Goal: Task Accomplishment & Management: Manage account settings

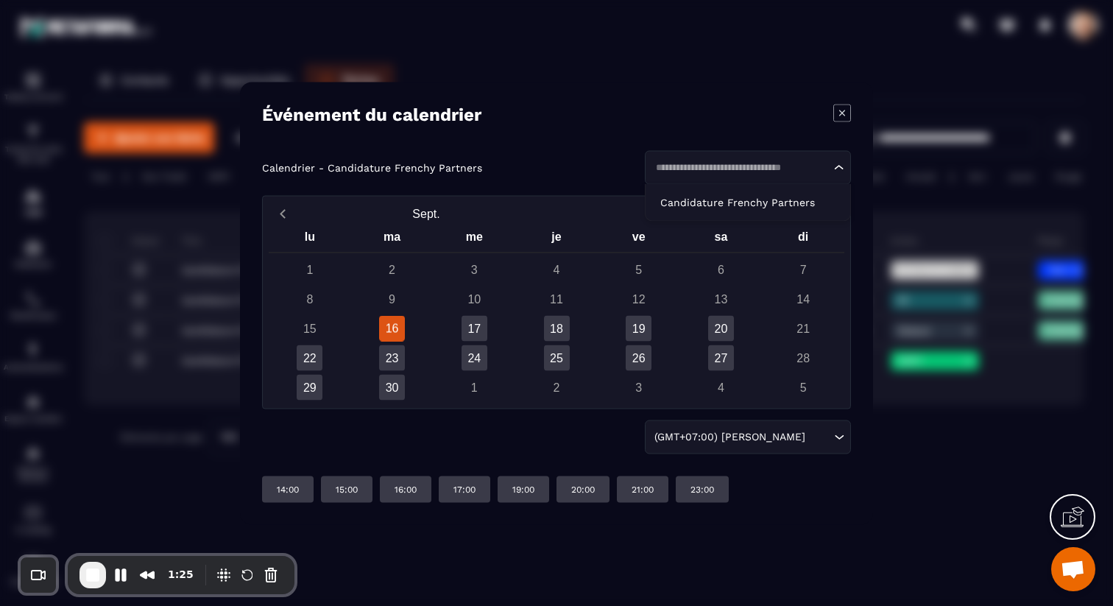
click at [817, 159] on div "Loading..." at bounding box center [748, 167] width 206 height 34
click at [777, 208] on p "Candidature Frenchy Partners" at bounding box center [747, 202] width 175 height 15
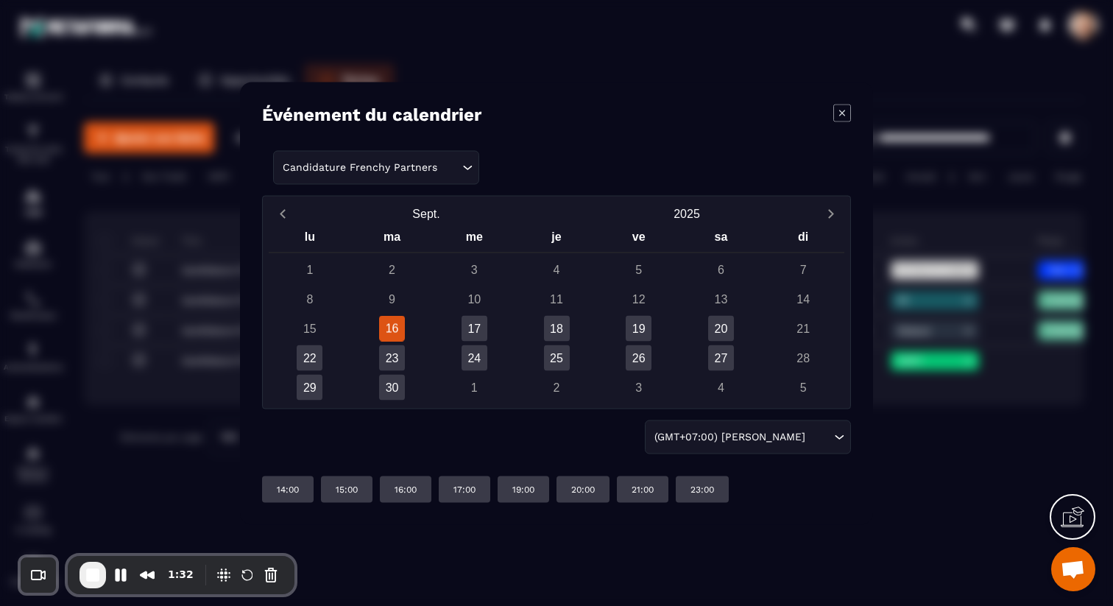
click at [845, 110] on icon "Modal window" at bounding box center [842, 113] width 18 height 18
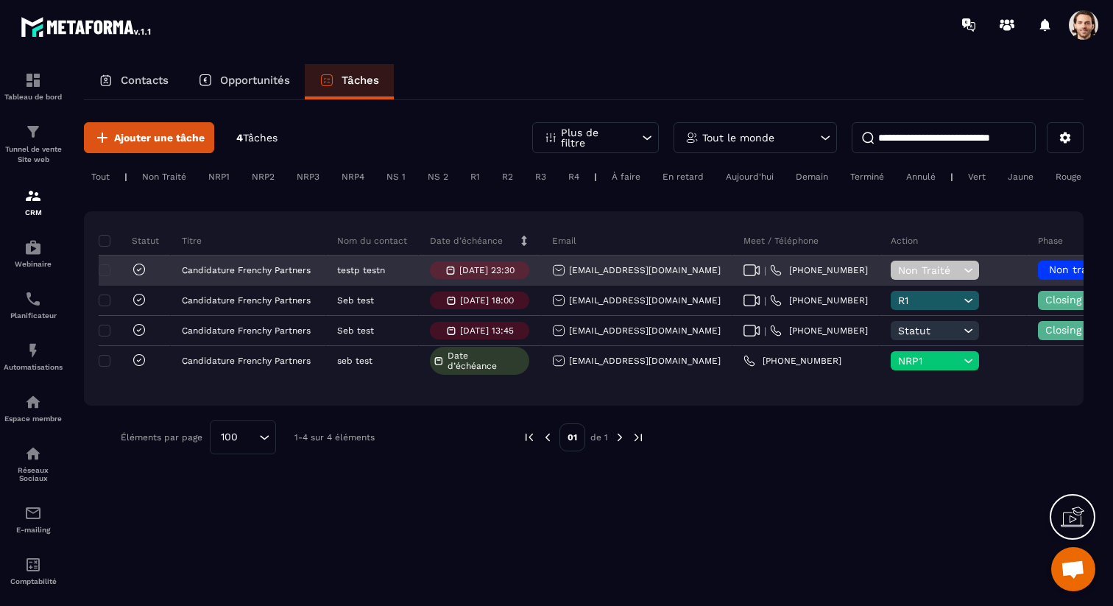
click at [962, 273] on icon at bounding box center [969, 270] width 14 height 15
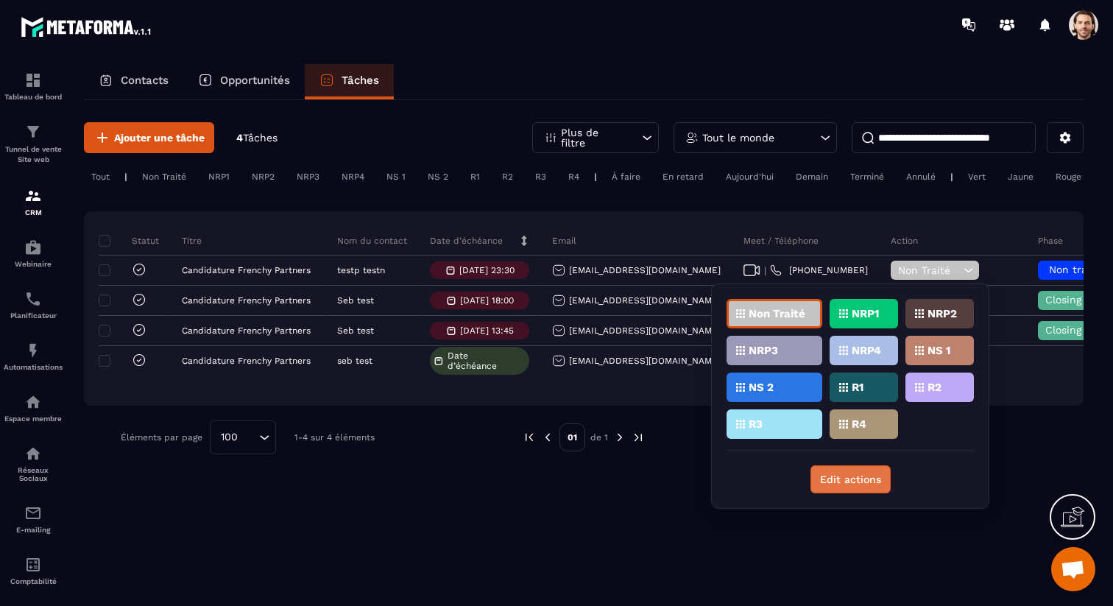
click at [842, 487] on button "Edit actions" at bounding box center [851, 479] width 80 height 28
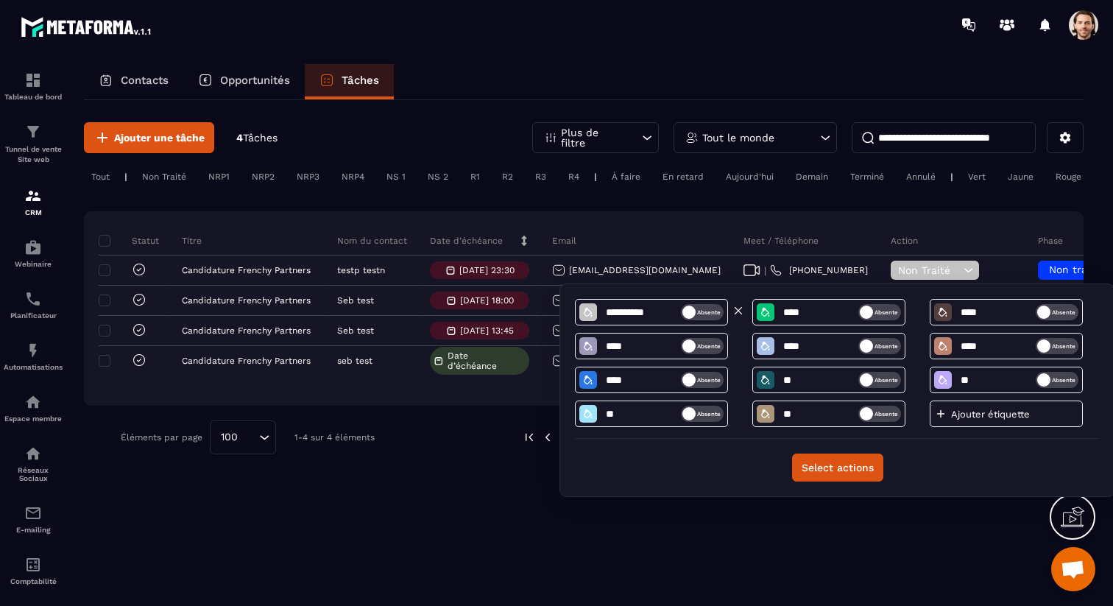
click at [700, 313] on span "Absente" at bounding box center [699, 312] width 43 height 16
click at [693, 314] on span "Absente" at bounding box center [699, 312] width 43 height 16
click at [704, 315] on span "Présent" at bounding box center [705, 312] width 43 height 16
click at [874, 378] on span "Absente" at bounding box center [877, 380] width 43 height 16
click at [1057, 384] on span "Absente" at bounding box center [1054, 380] width 43 height 16
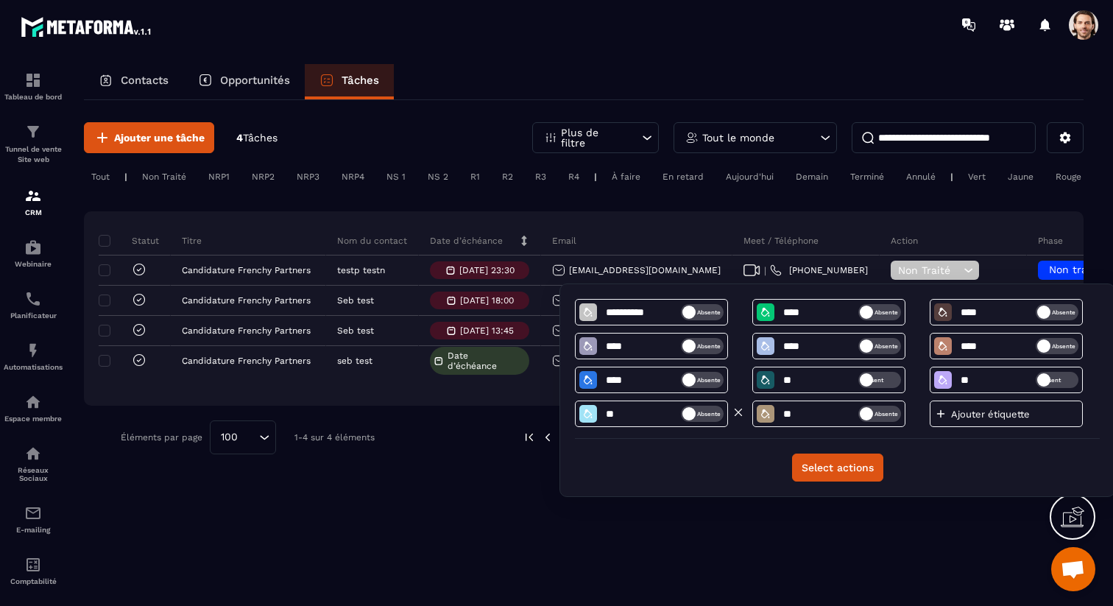
click at [707, 416] on span "Absente" at bounding box center [699, 414] width 43 height 16
click at [873, 414] on span "Absente" at bounding box center [877, 414] width 43 height 16
click at [853, 468] on button "Select actions" at bounding box center [837, 468] width 91 height 28
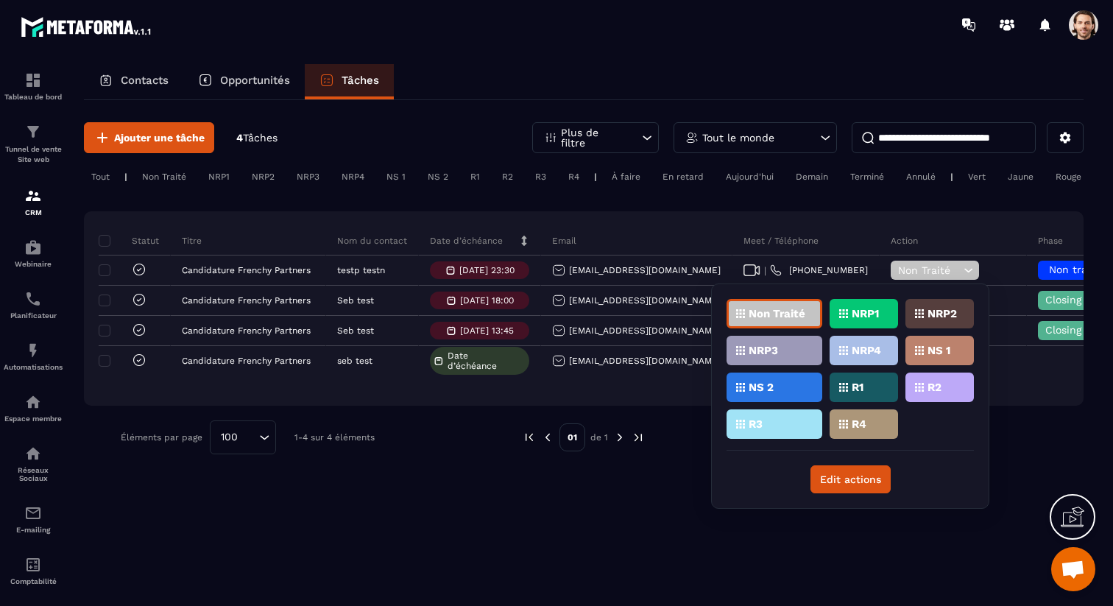
click at [1043, 477] on div "Ajouter une tâche 4 Tâches Plus de filtre Tout le monde Tout | Non Traité NRP1 …" at bounding box center [584, 352] width 1000 height 504
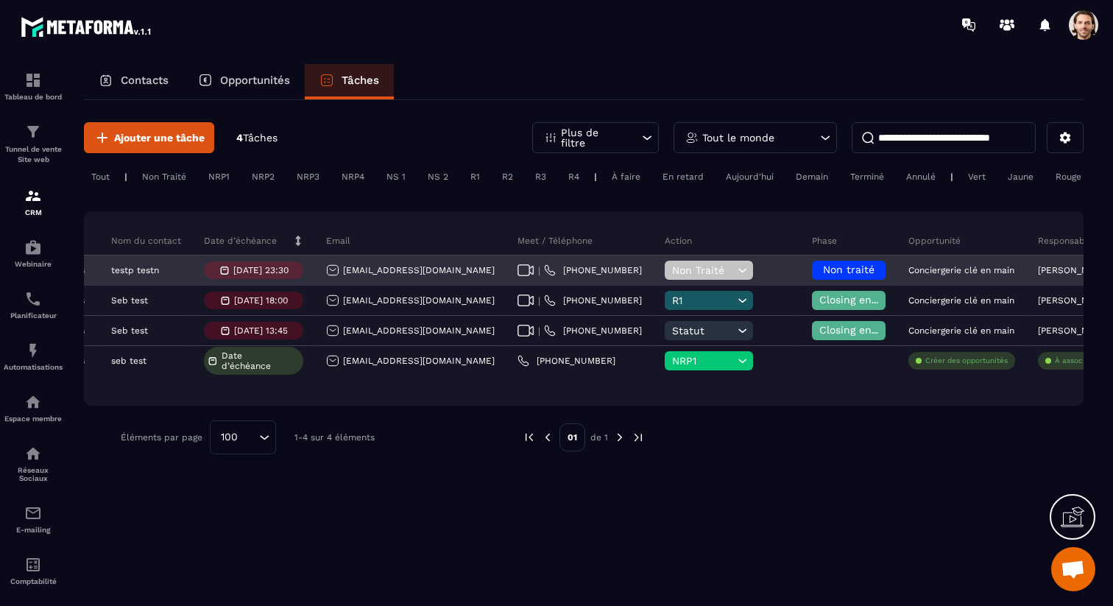
scroll to position [0, 395]
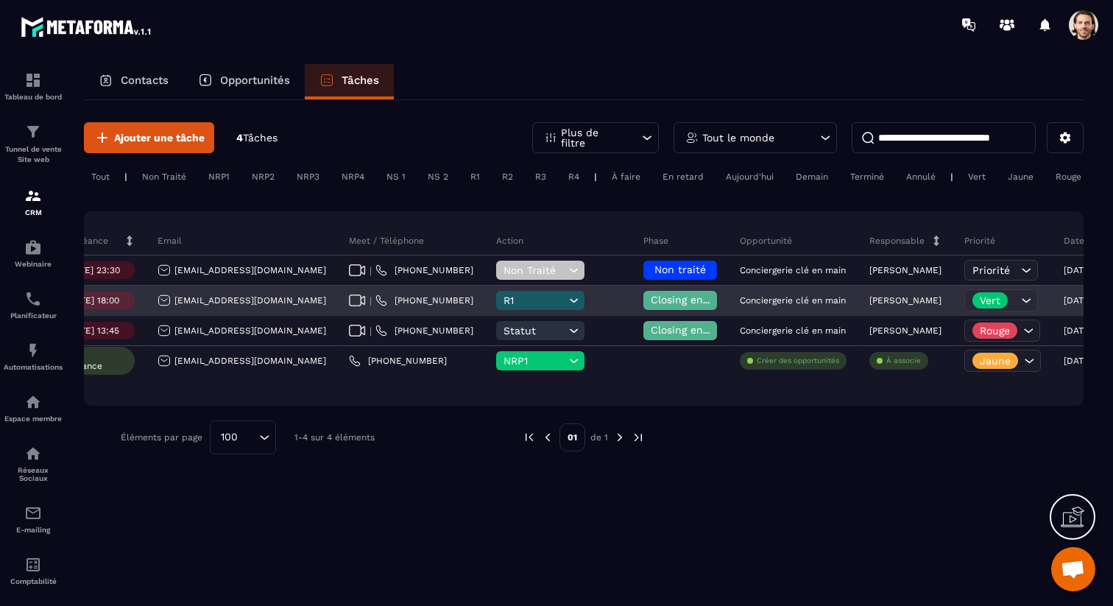
click at [1019, 295] on icon at bounding box center [1026, 300] width 15 height 15
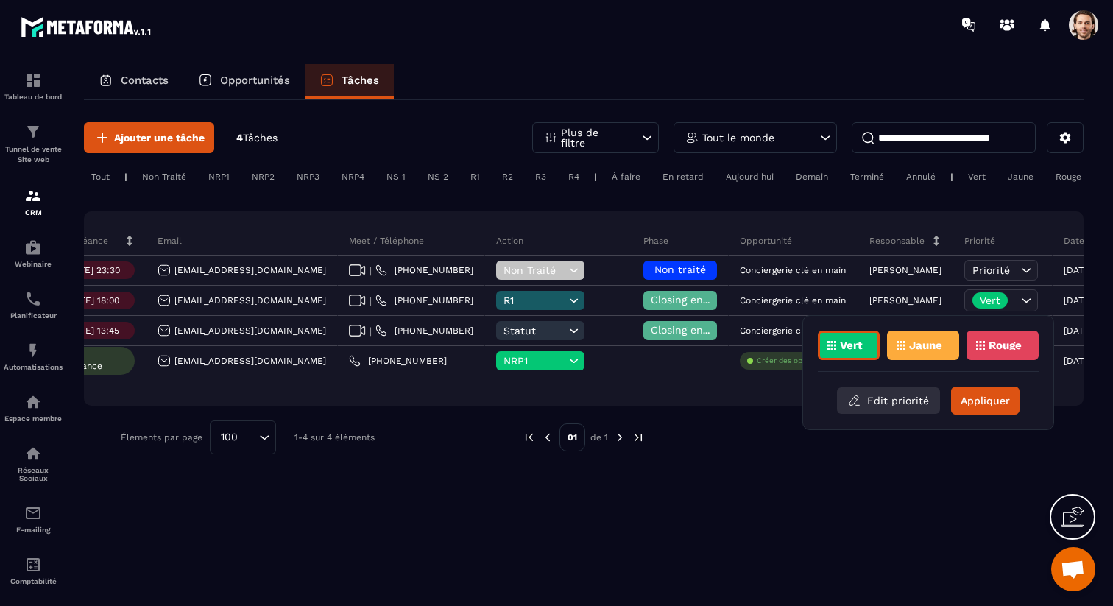
click at [917, 397] on button "Edit priorité" at bounding box center [888, 400] width 103 height 27
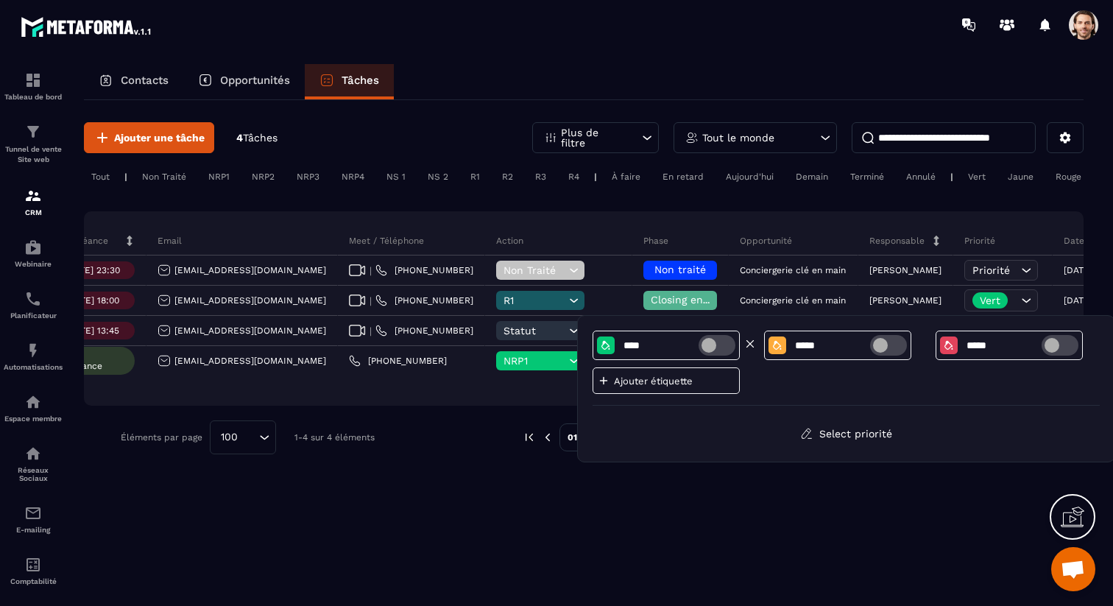
click at [718, 345] on span at bounding box center [717, 345] width 37 height 21
click at [719, 344] on span at bounding box center [717, 345] width 37 height 21
click at [784, 508] on div "Ajouter une tâche 4 Tâches Plus de filtre Tout le monde Tout | Non Traité NRP1 …" at bounding box center [584, 352] width 1000 height 504
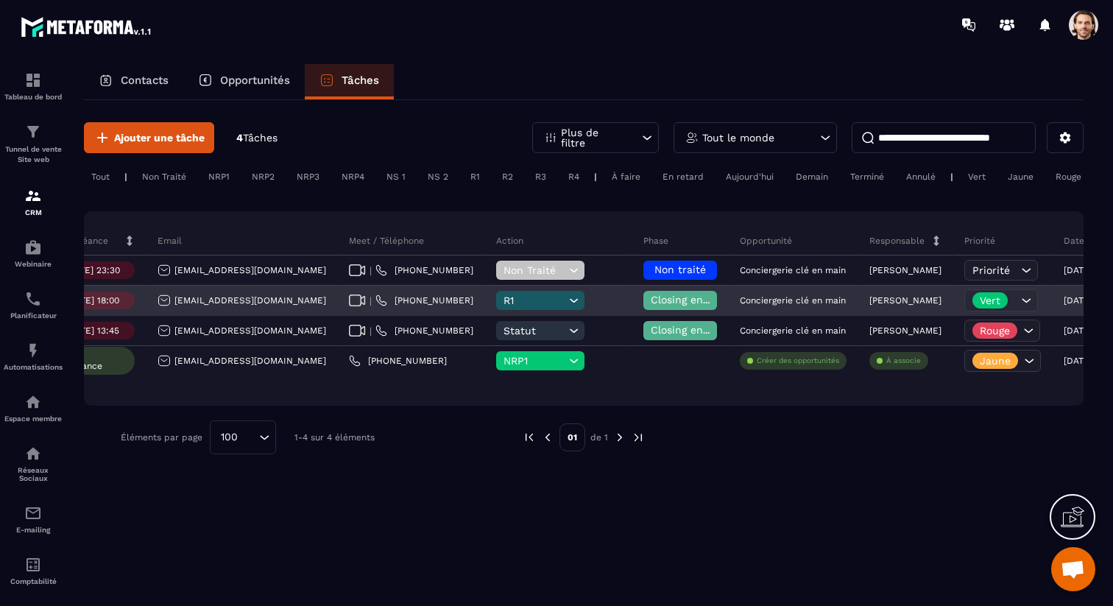
click at [504, 296] on span "R1" at bounding box center [535, 301] width 62 height 12
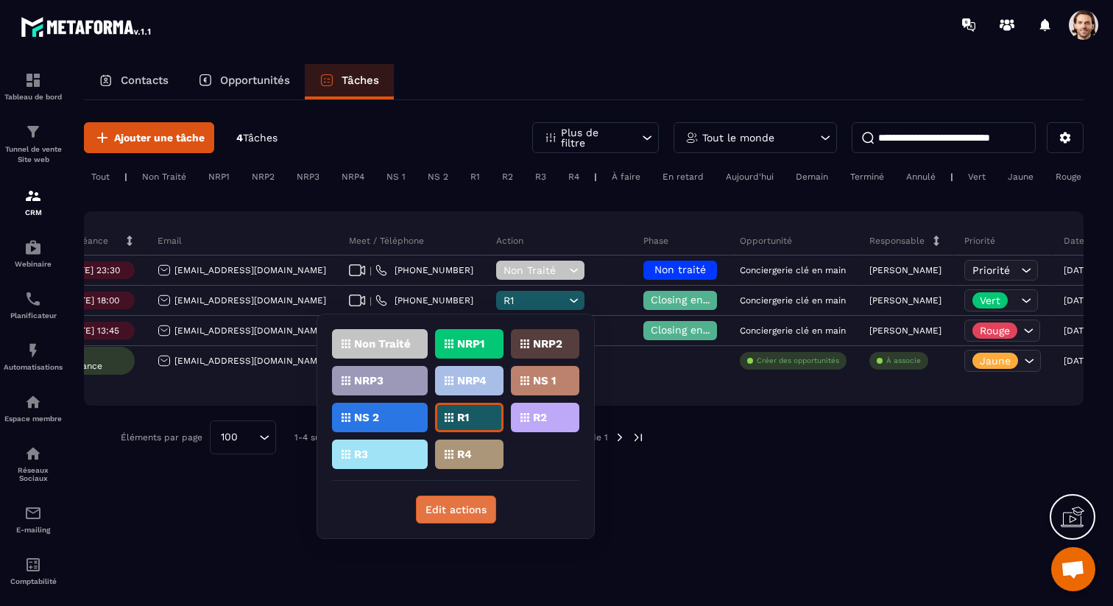
click at [464, 505] on button "Edit actions" at bounding box center [456, 510] width 80 height 28
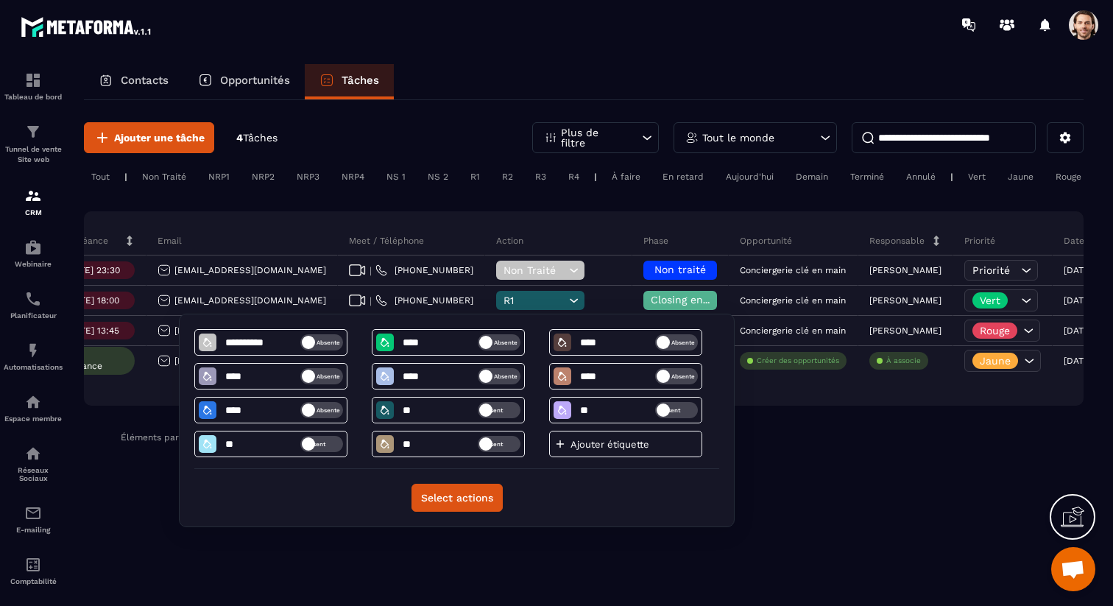
click at [812, 465] on div "Ajouter une tâche 4 Tâches Plus de filtre Tout le monde Tout | Non Traité NRP1 …" at bounding box center [584, 288] width 1000 height 376
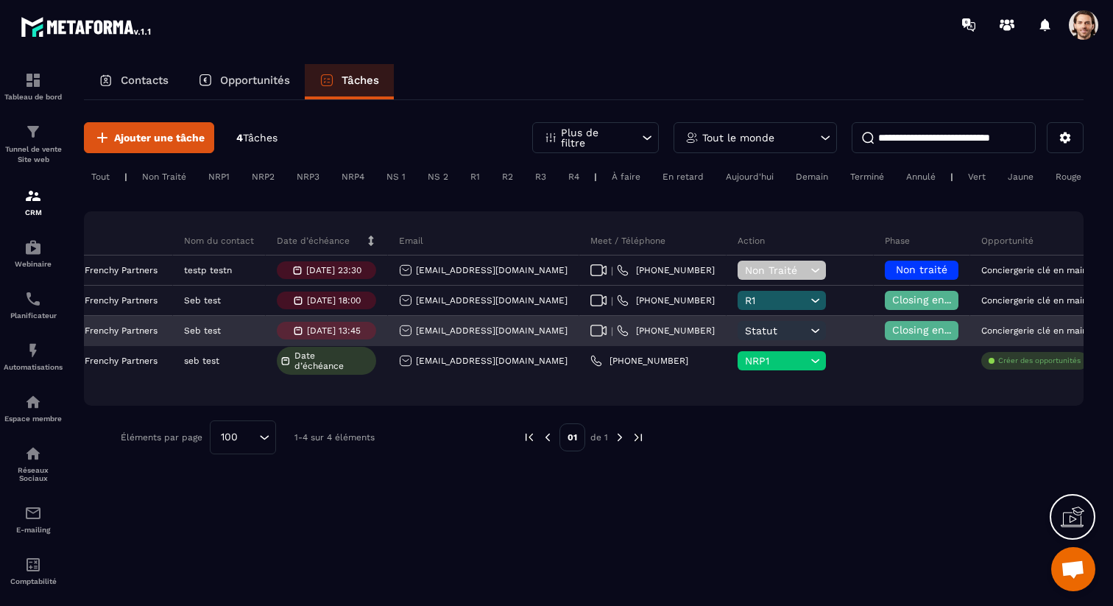
scroll to position [0, 0]
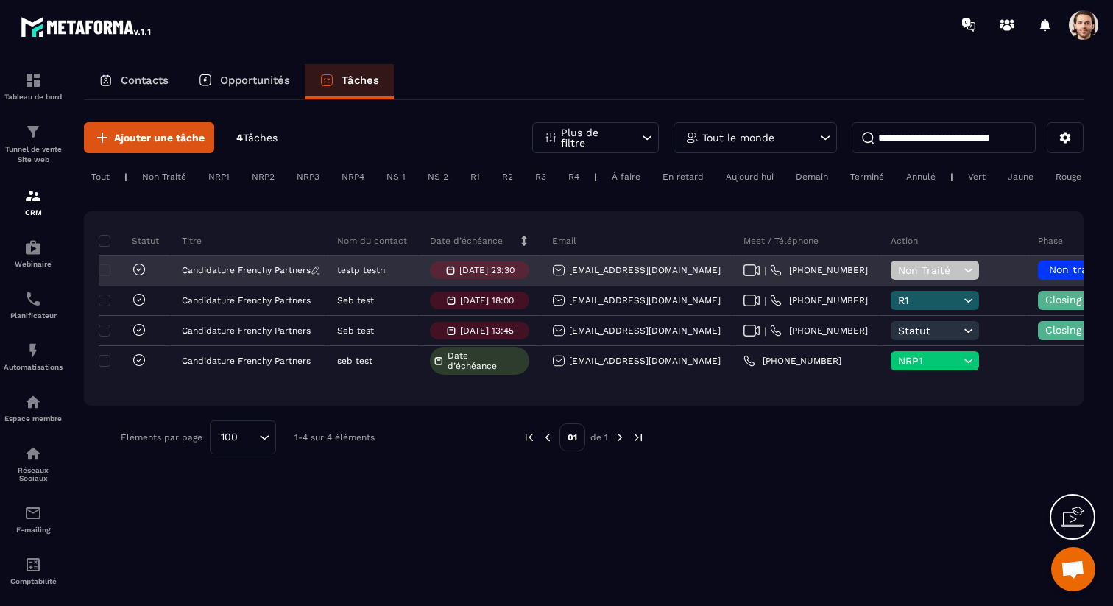
click at [272, 274] on p "Candidature Frenchy Partners" at bounding box center [246, 270] width 129 height 10
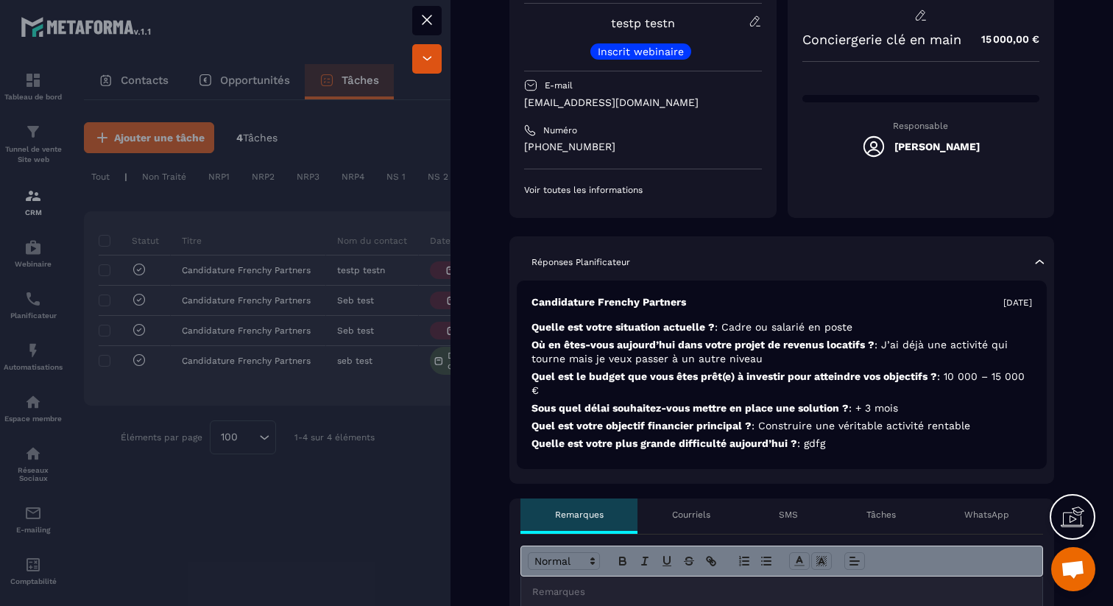
scroll to position [235, 0]
